Goal: Information Seeking & Learning: Learn about a topic

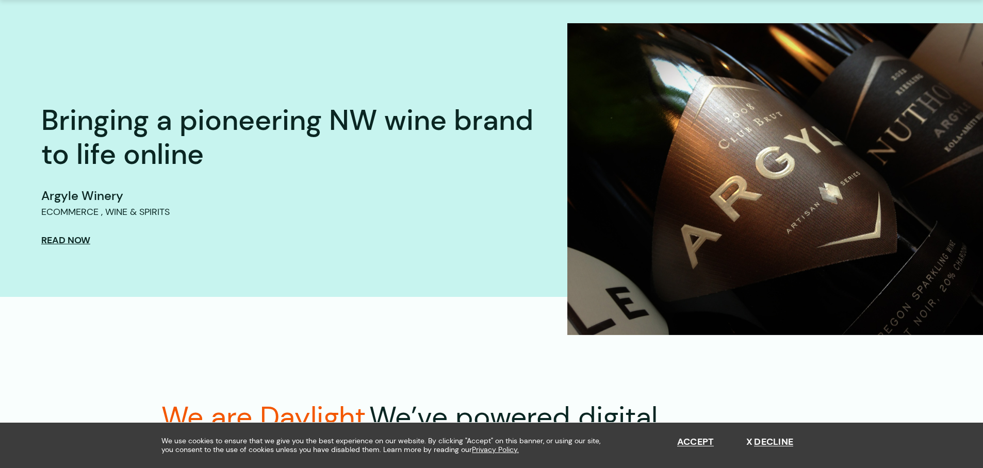
scroll to position [948, 0]
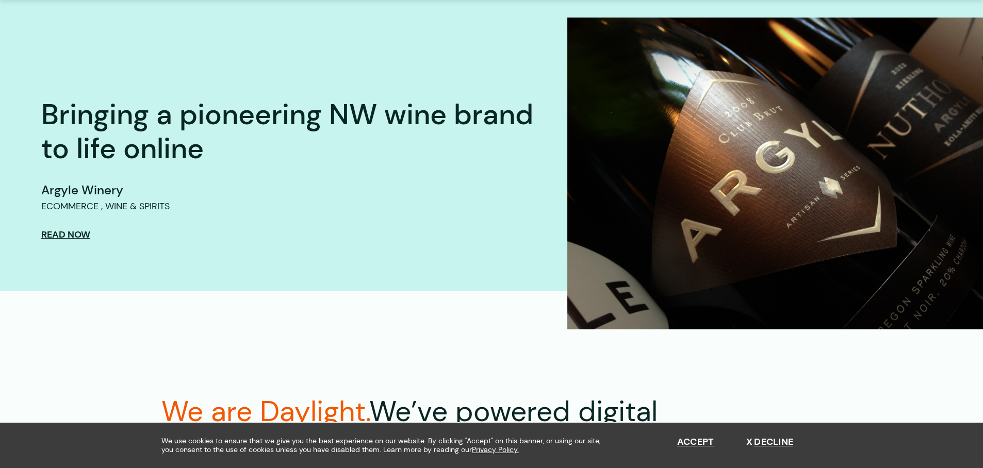
click at [701, 196] on img at bounding box center [775, 174] width 416 height 312
click at [67, 234] on span "Read Now" at bounding box center [65, 234] width 49 height 11
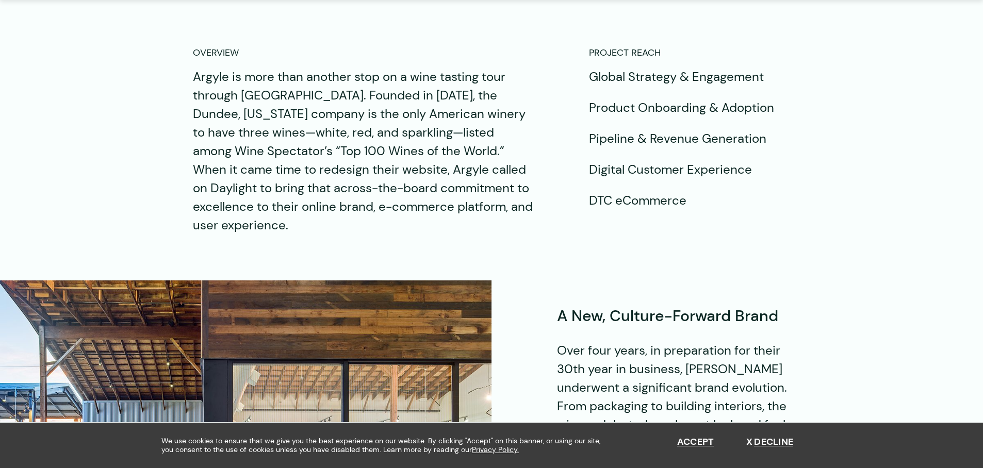
scroll to position [796, 0]
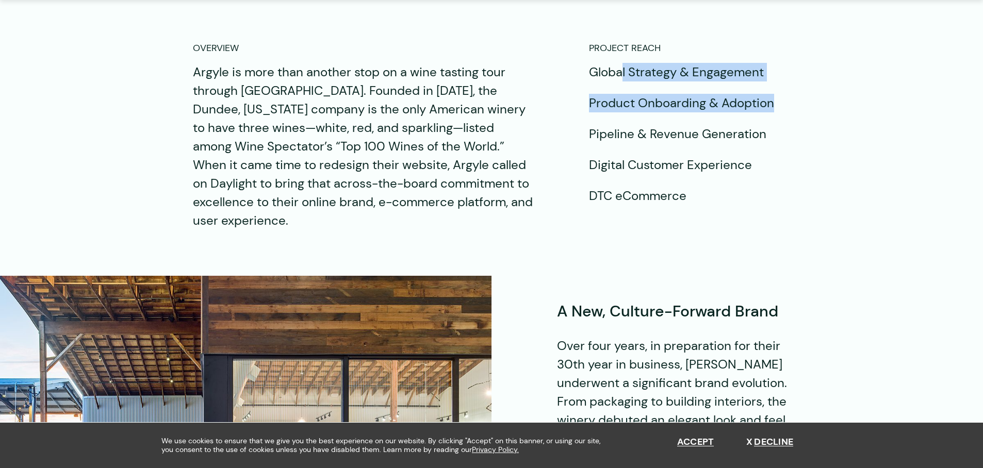
drag, startPoint x: 623, startPoint y: 72, endPoint x: 771, endPoint y: 110, distance: 153.2
click at [771, 110] on div "Global Strategy & Engagement Product Onboarding & Adoption Pipeline & Revenue G…" at bounding box center [689, 134] width 201 height 142
click at [771, 110] on p "Product Onboarding & Adoption" at bounding box center [689, 103] width 201 height 19
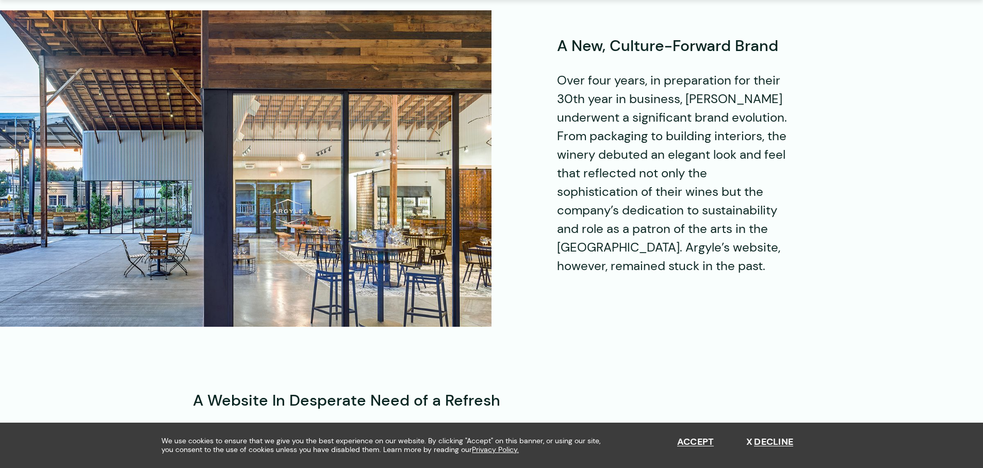
scroll to position [1068, 0]
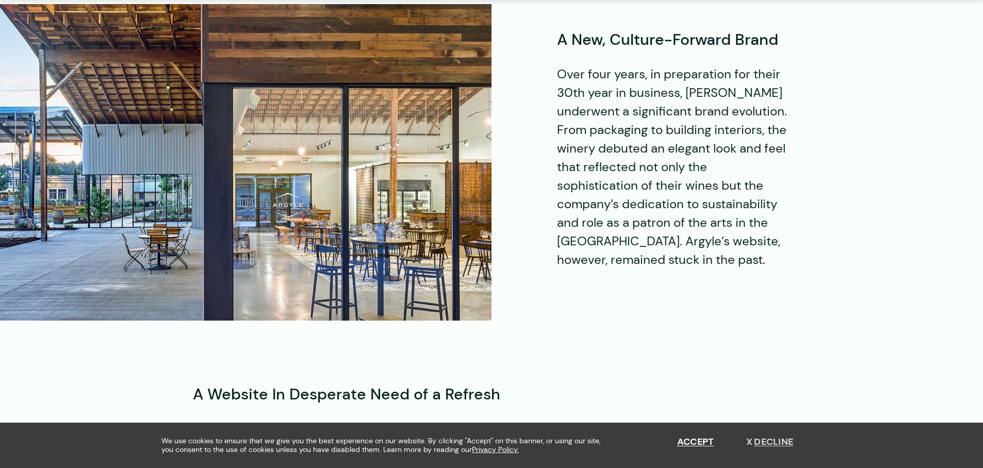
click at [768, 444] on button "Decline" at bounding box center [769, 442] width 47 height 11
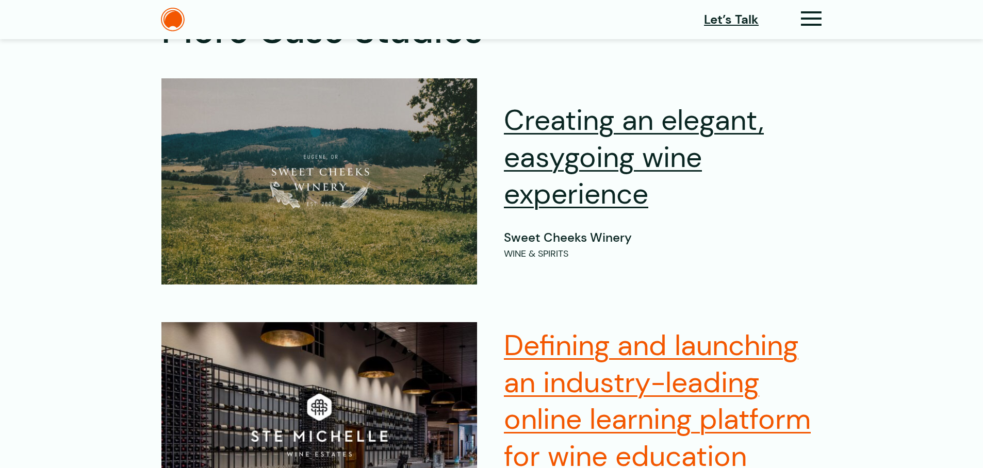
scroll to position [5566, 0]
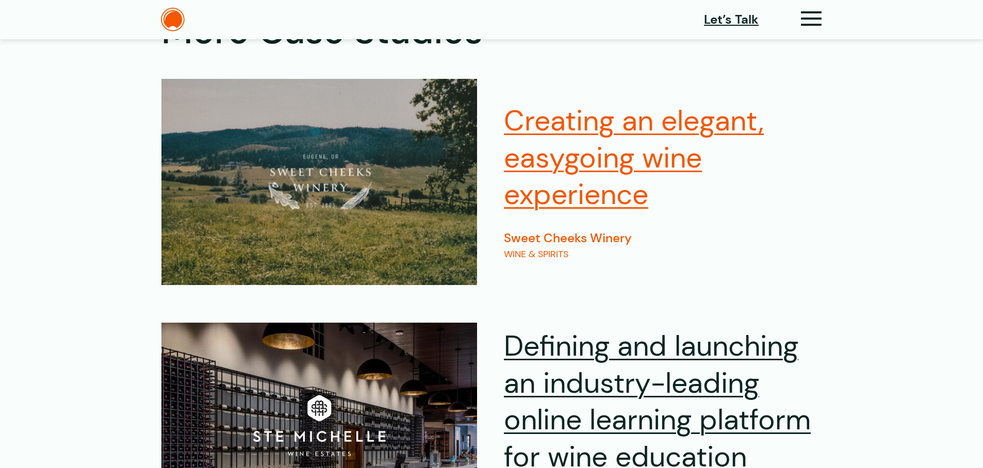
click at [601, 133] on h2 "Creating an elegant, easygoing wine experience" at bounding box center [663, 158] width 318 height 111
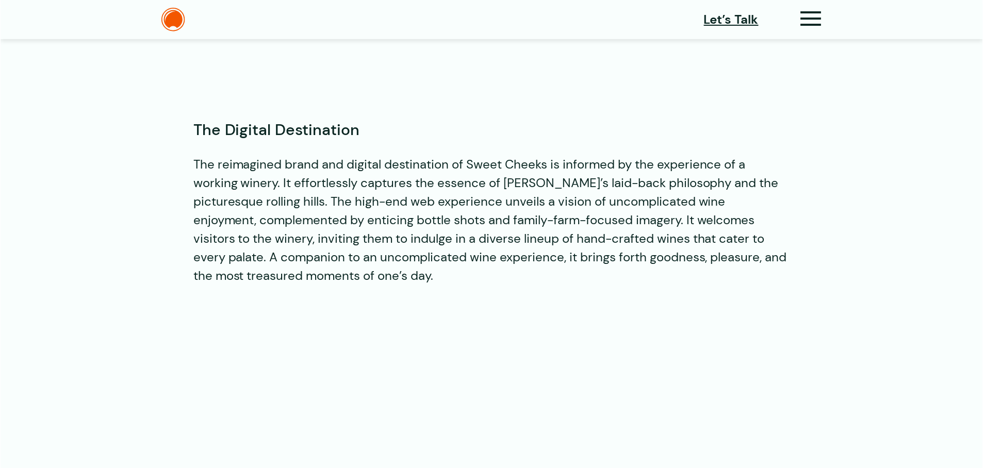
scroll to position [6891, 0]
